Goal: Information Seeking & Learning: Learn about a topic

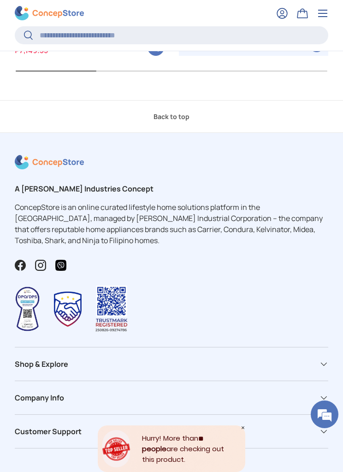
scroll to position [3829, 0]
click at [308, 393] on div "Company Info" at bounding box center [172, 398] width 314 height 11
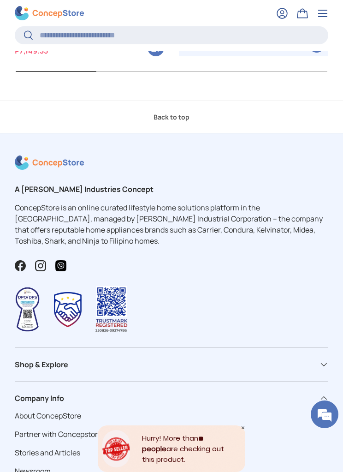
click at [311, 359] on div "Shop & Explore" at bounding box center [172, 364] width 314 height 11
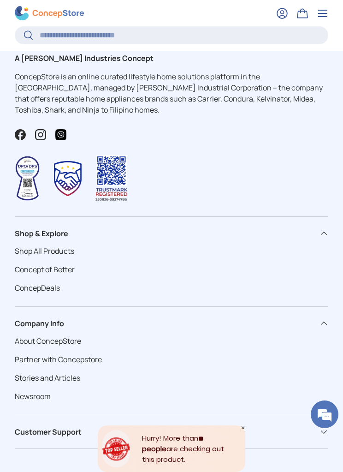
click at [296, 426] on div "Customer Support" at bounding box center [172, 431] width 314 height 11
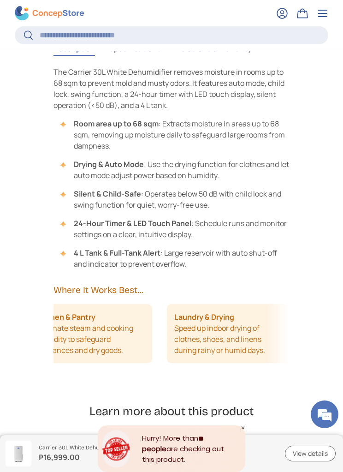
scroll to position [924, 0]
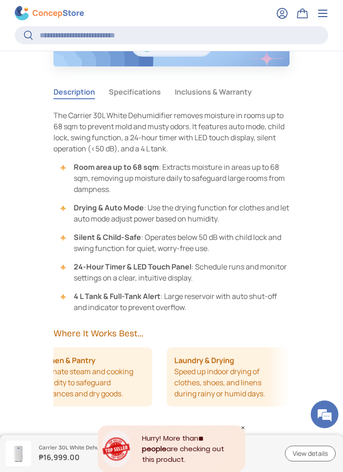
click at [326, 13] on summary "Menu" at bounding box center [323, 13] width 20 height 20
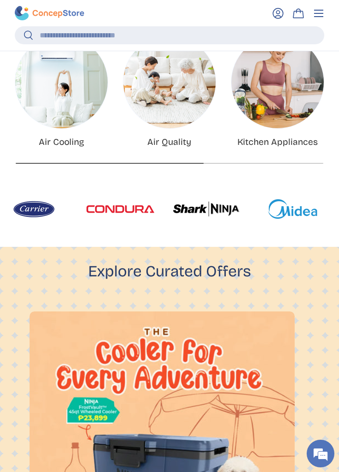
scroll to position [281, 0]
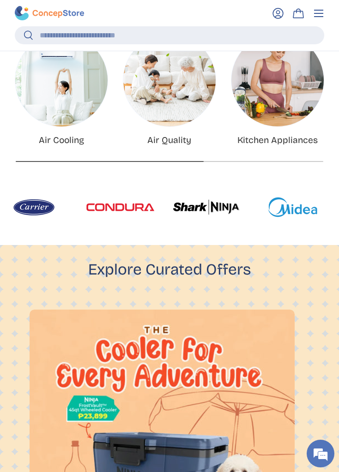
click at [34, 210] on img at bounding box center [19, 207] width 68 height 28
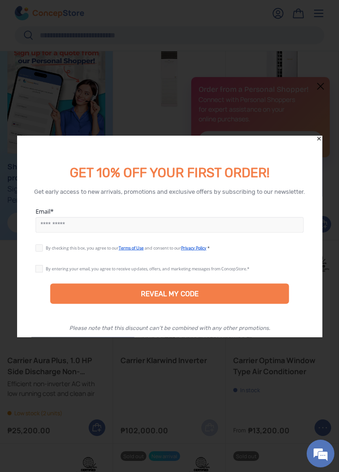
scroll to position [655, 0]
click at [318, 139] on icon "Close" at bounding box center [319, 139] width 4 height 4
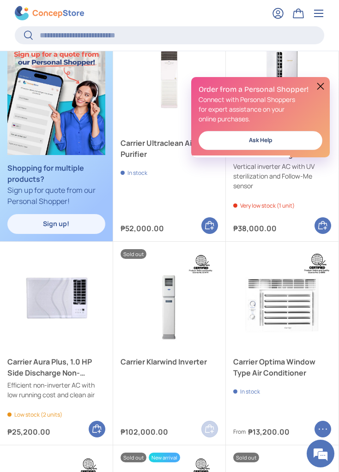
click at [316, 18] on summary "Menu" at bounding box center [318, 13] width 20 height 20
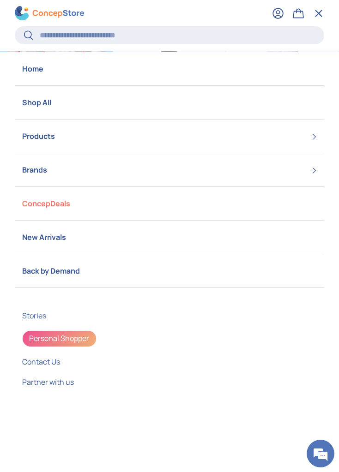
click at [30, 138] on summary "Products" at bounding box center [169, 135] width 309 height 33
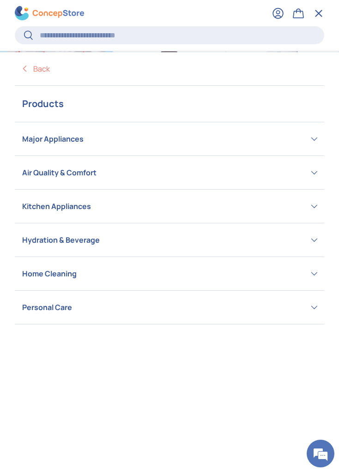
click at [33, 173] on summary "Air Quality & Comfort" at bounding box center [169, 172] width 309 height 33
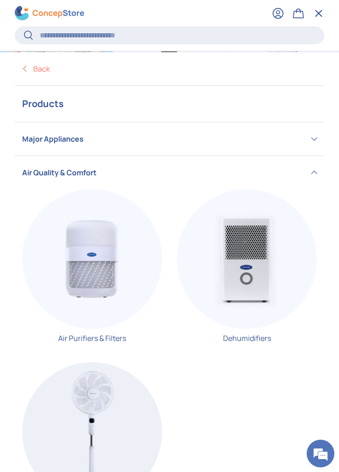
click at [258, 265] on img "Primary" at bounding box center [247, 259] width 140 height 140
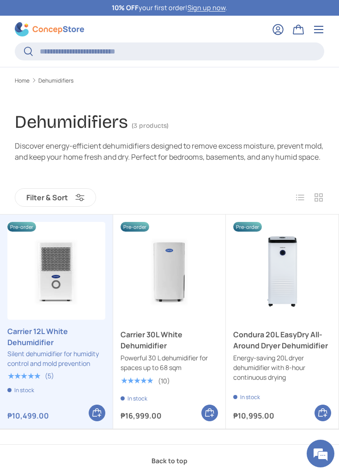
click at [171, 291] on img "Carrier 30L White Dehumidifier" at bounding box center [169, 271] width 98 height 98
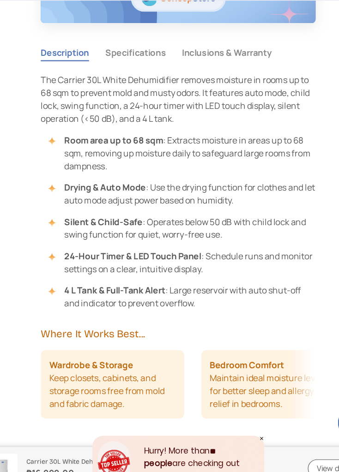
scroll to position [920, 0]
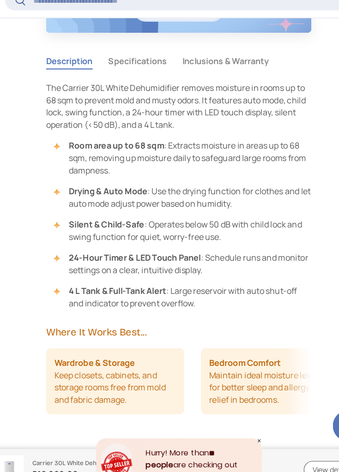
click at [141, 79] on button "Specifications" at bounding box center [133, 89] width 52 height 21
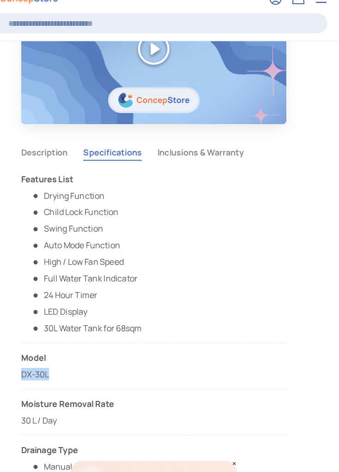
scroll to position [874, 0]
